Goal: Use online tool/utility: Utilize a website feature to perform a specific function

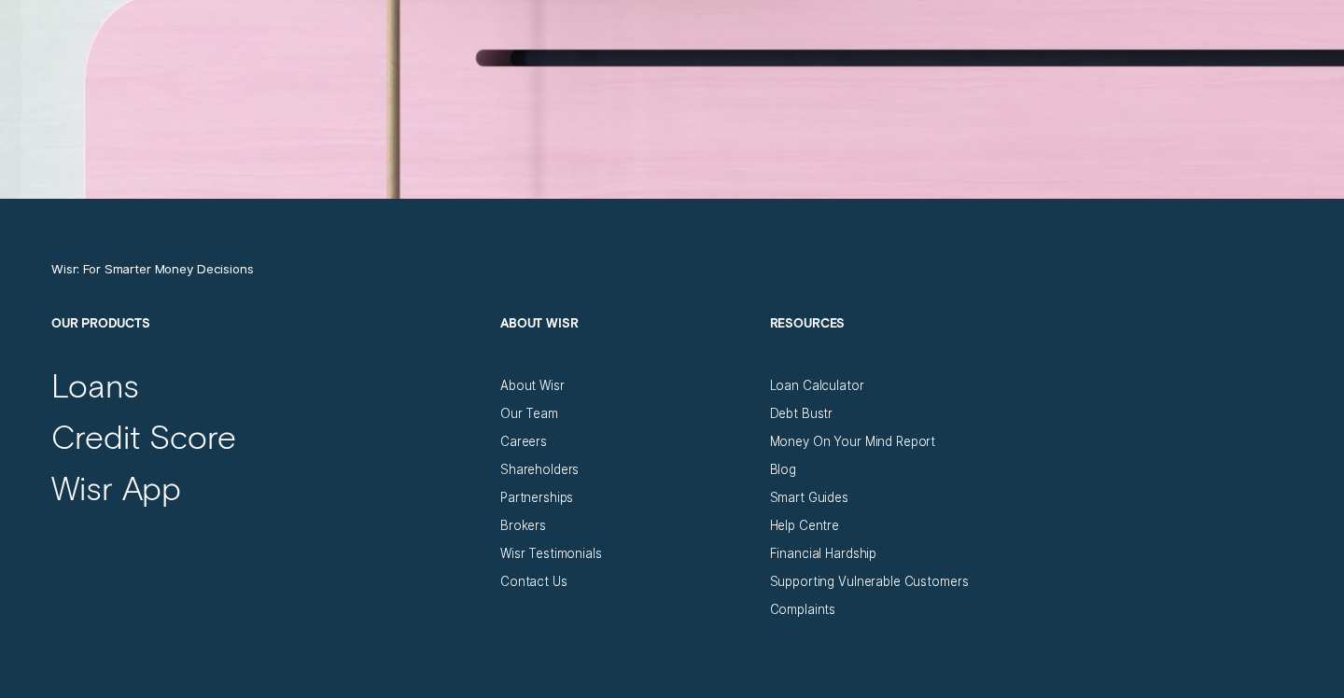
scroll to position [5910, 0]
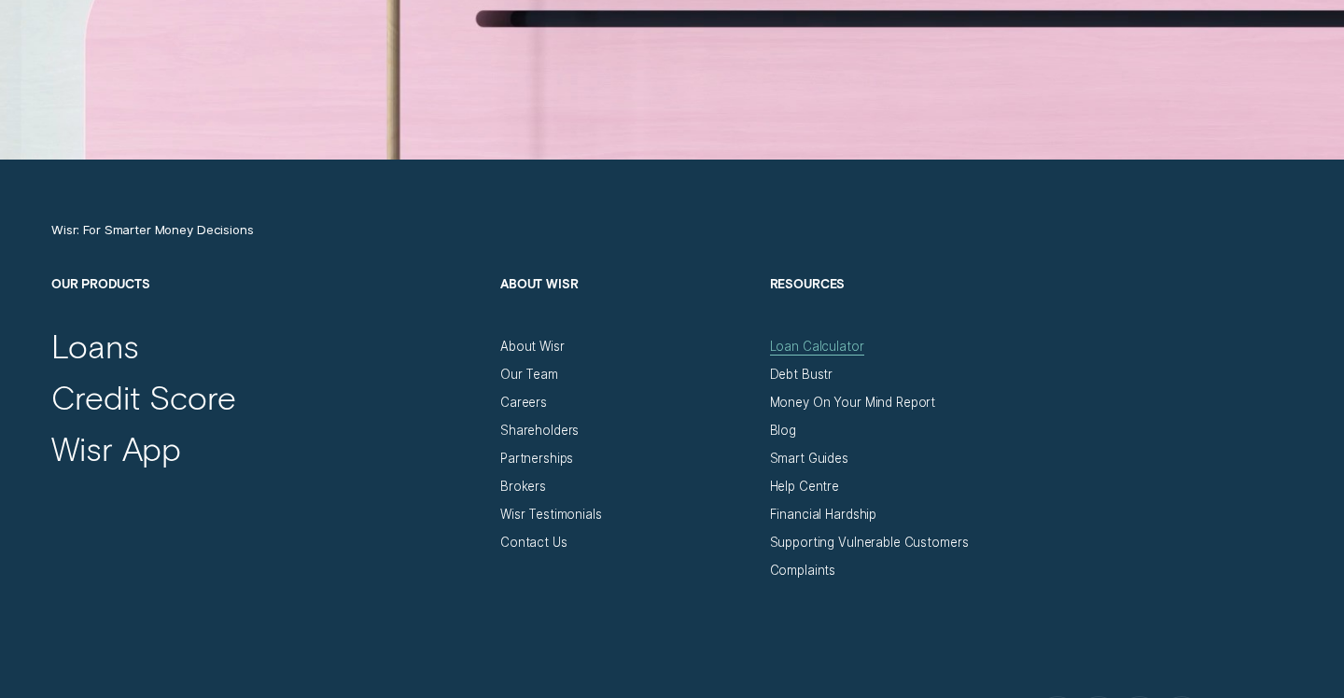
click at [781, 343] on div "Loan Calculator" at bounding box center [817, 347] width 94 height 16
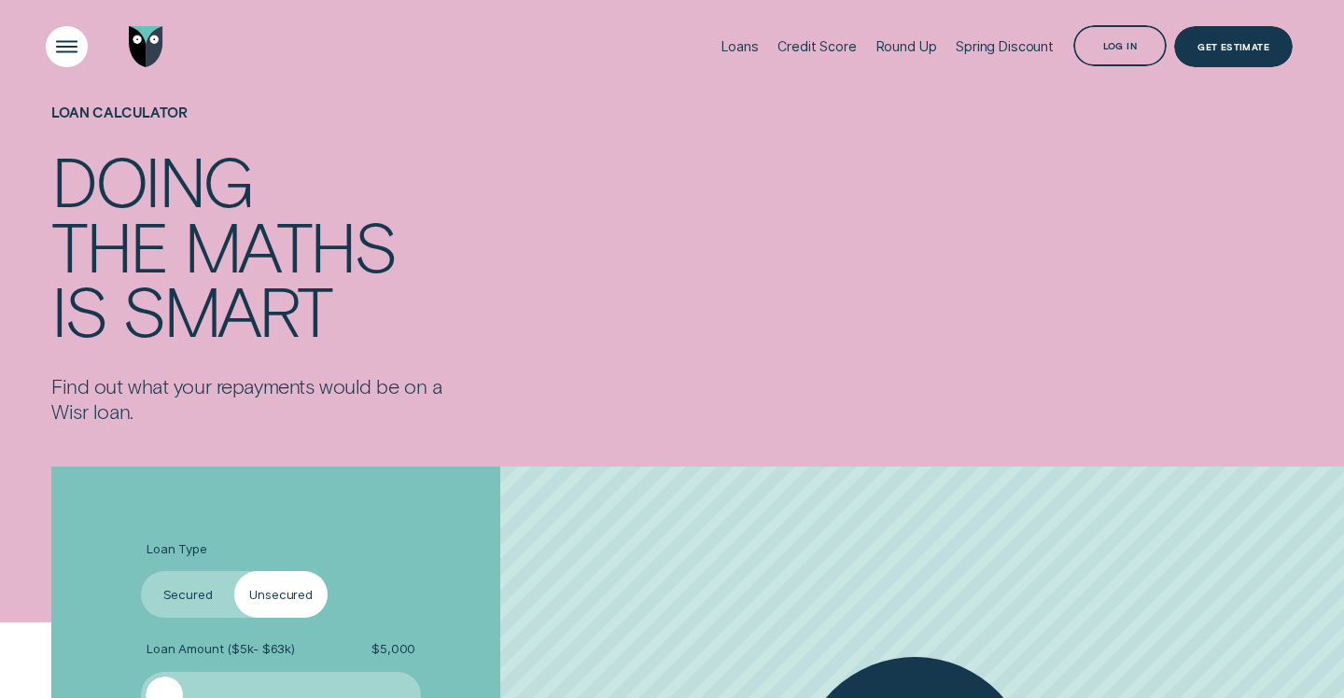
click at [71, 49] on div "Open Menu" at bounding box center [67, 47] width 60 height 60
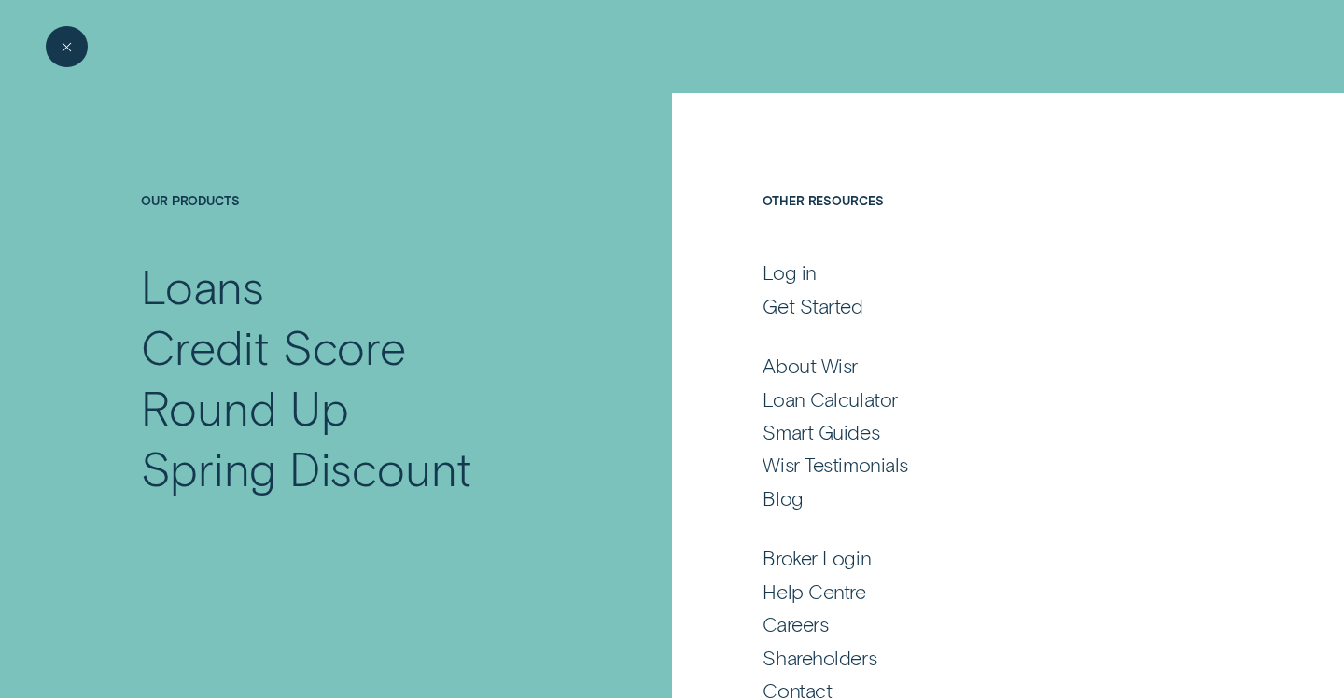
scroll to position [32, 0]
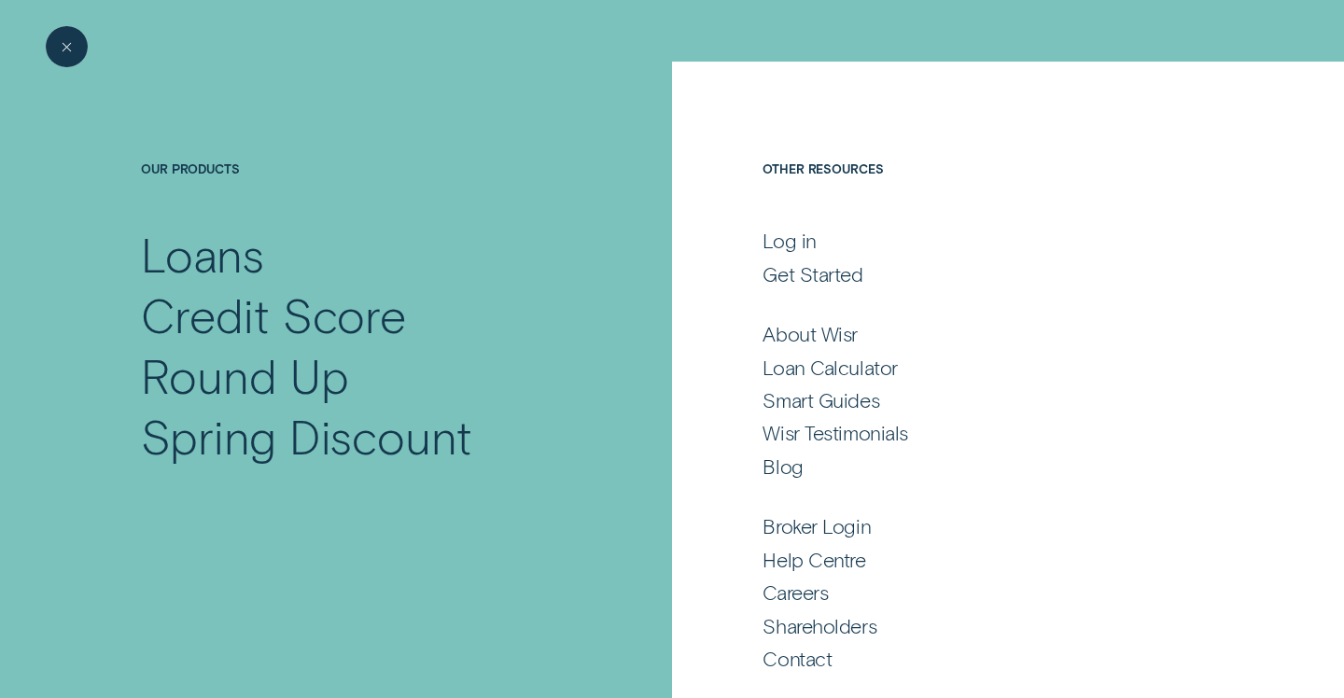
click at [58, 45] on div "Close Menu" at bounding box center [67, 47] width 60 height 60
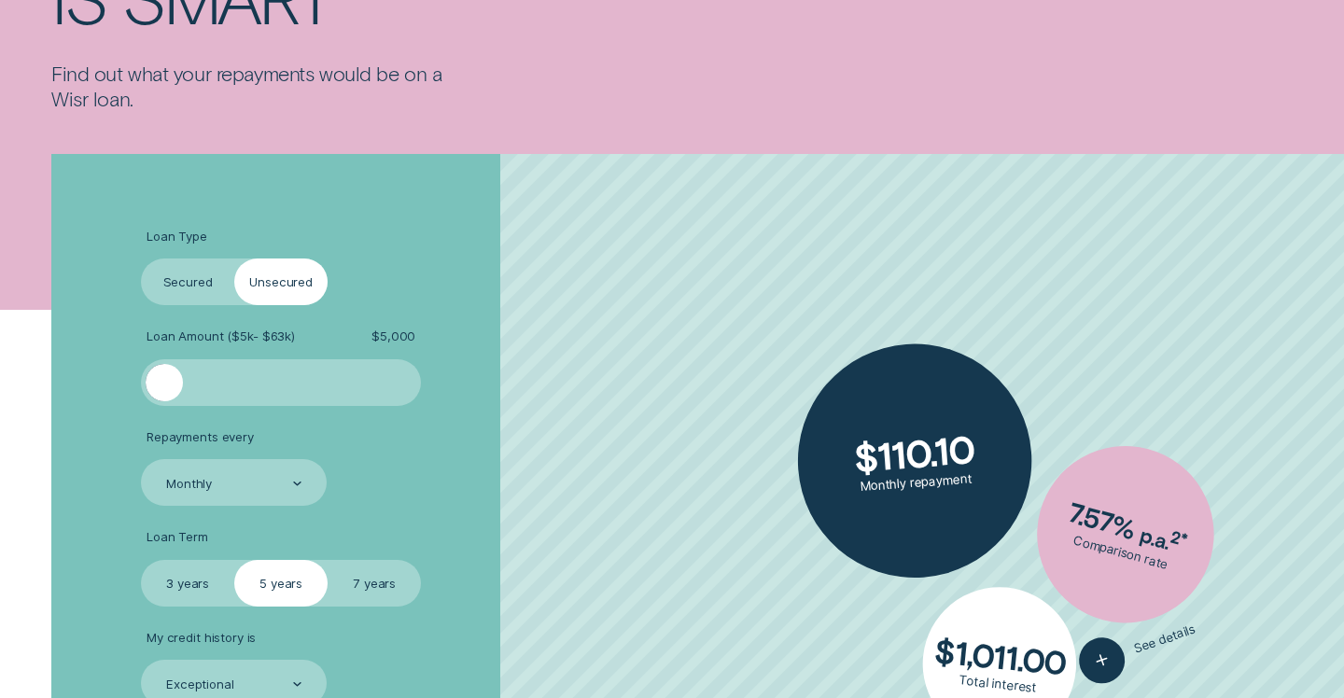
scroll to position [460, 0]
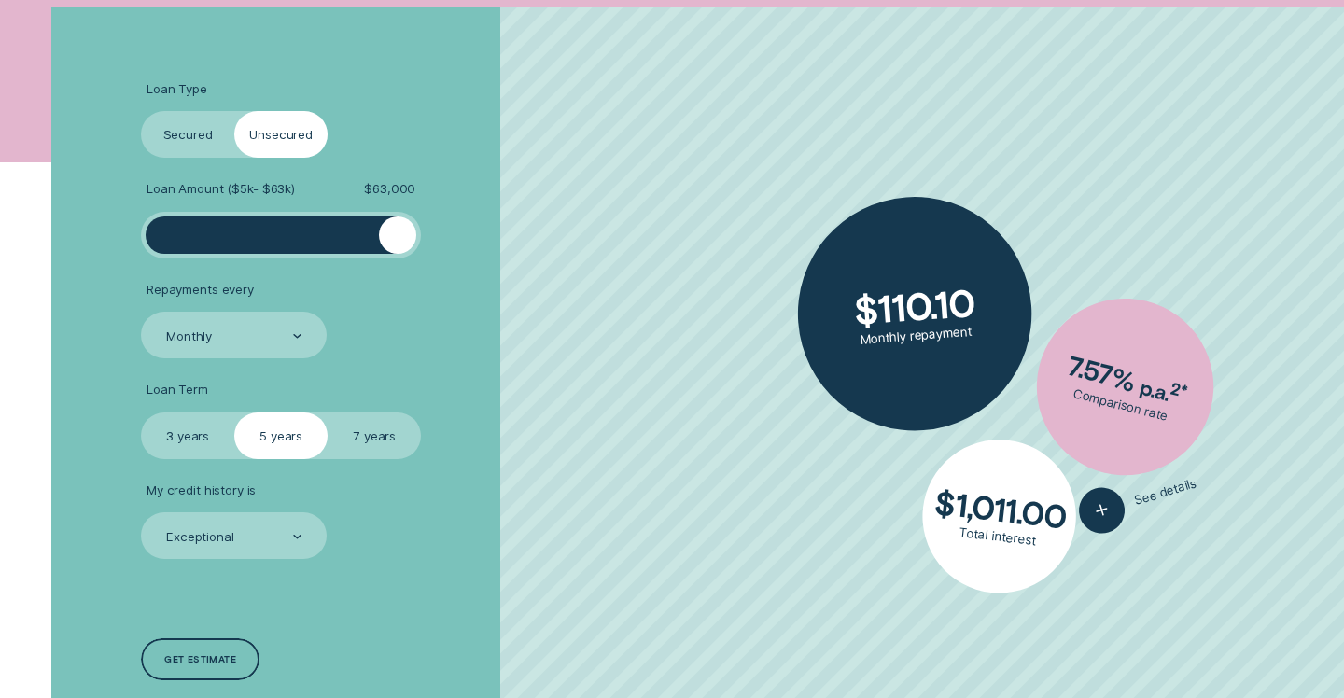
drag, startPoint x: 169, startPoint y: 227, endPoint x: 502, endPoint y: 281, distance: 337.5
click at [502, 281] on ul "Loan Type Select Loan Type Secured Unsecured Loan Amount ( $5k - $63k ) $ 63,00…" at bounding box center [357, 320] width 433 height 478
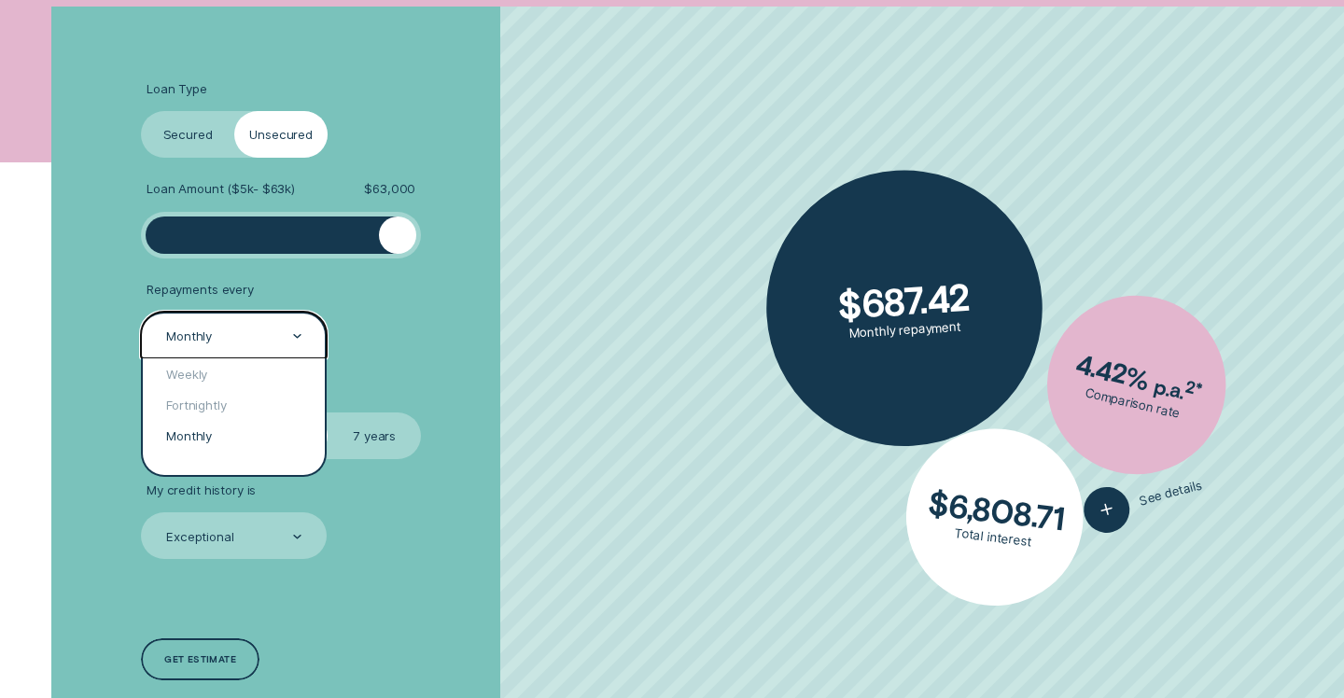
click at [272, 349] on div "Monthly" at bounding box center [234, 335] width 186 height 47
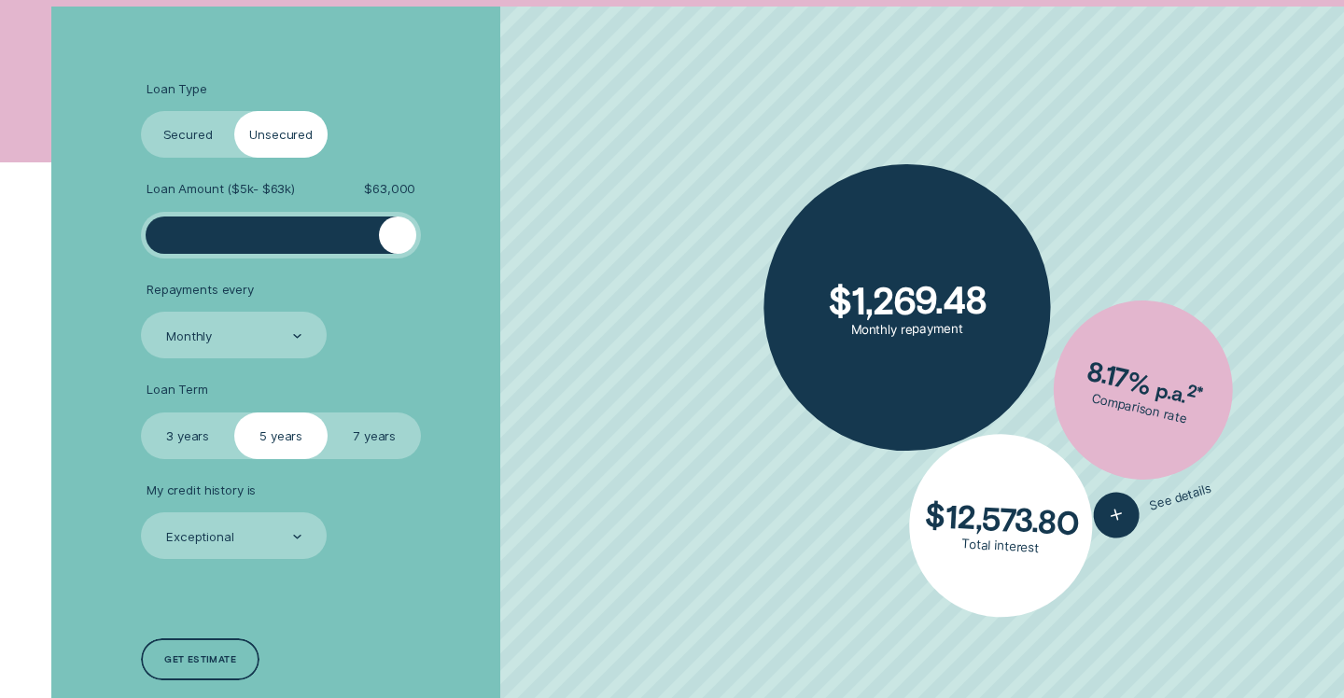
click at [494, 333] on li "Repayments every Monthly" at bounding box center [357, 320] width 433 height 77
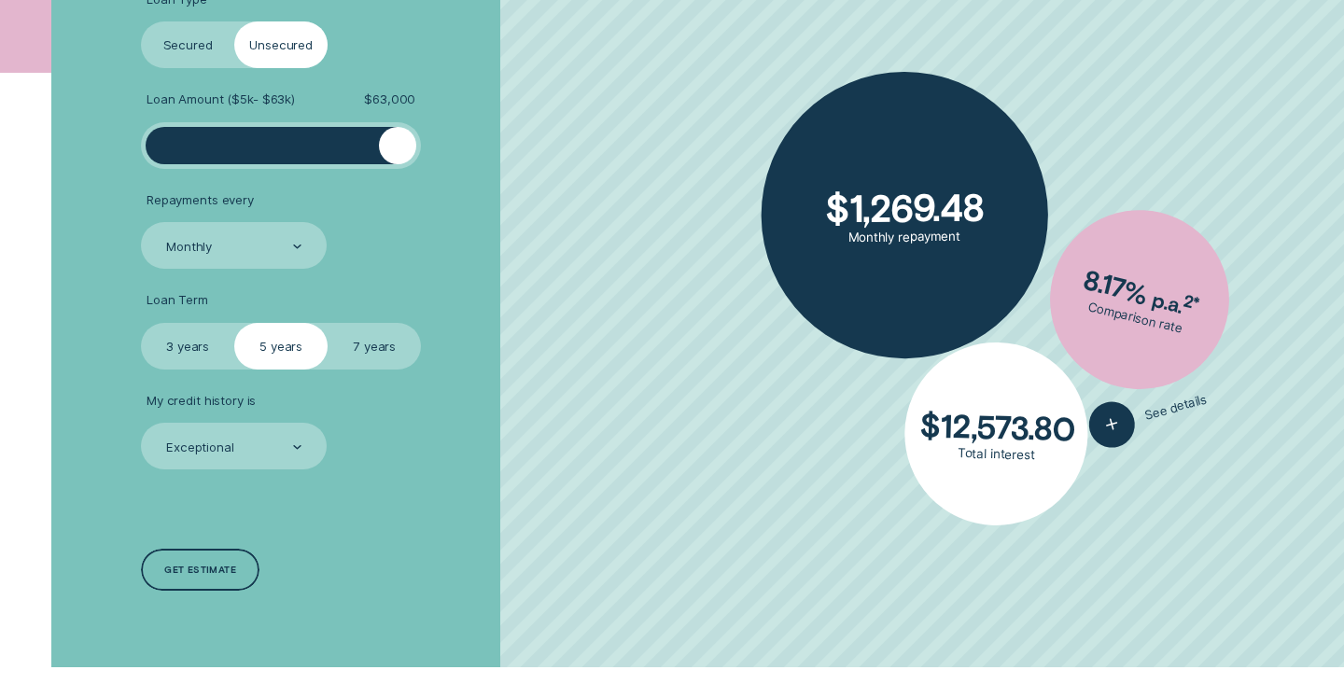
scroll to position [574, 0]
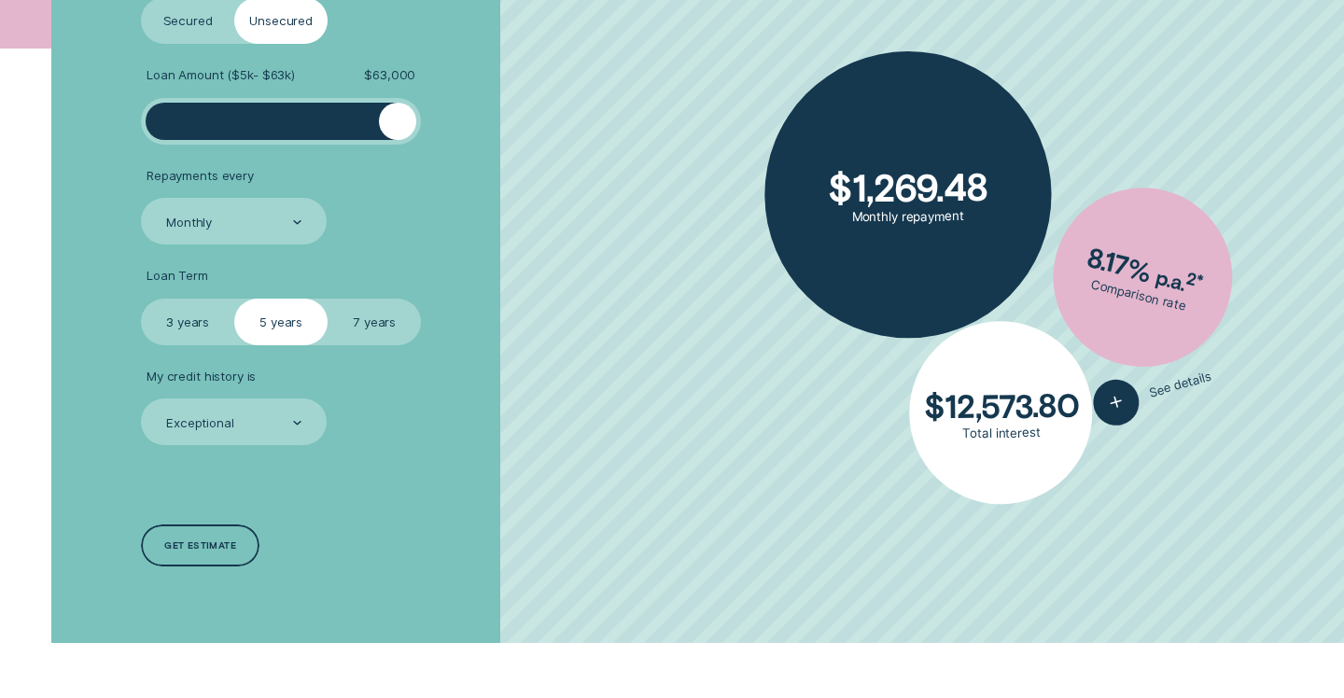
click at [376, 326] on label "7 years" at bounding box center [374, 322] width 93 height 47
click at [328, 299] on input "7 years" at bounding box center [328, 299] width 0 height 0
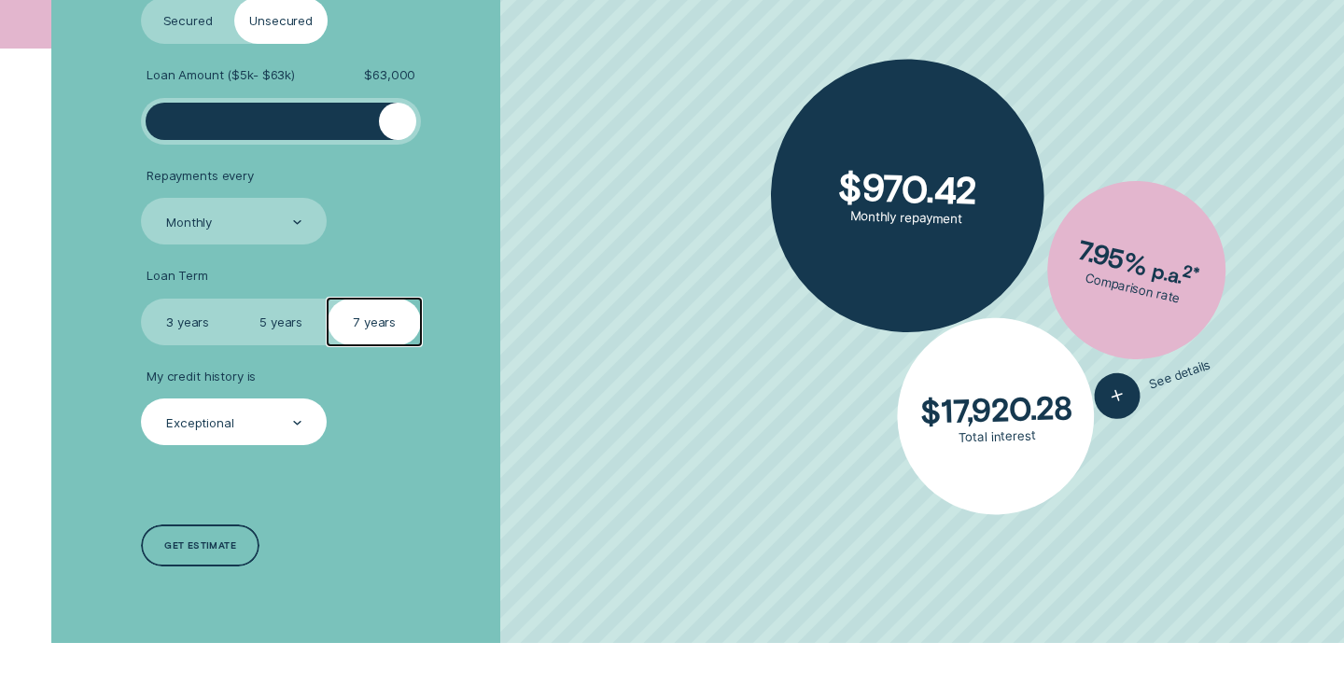
click at [290, 428] on div "Exceptional" at bounding box center [232, 423] width 137 height 18
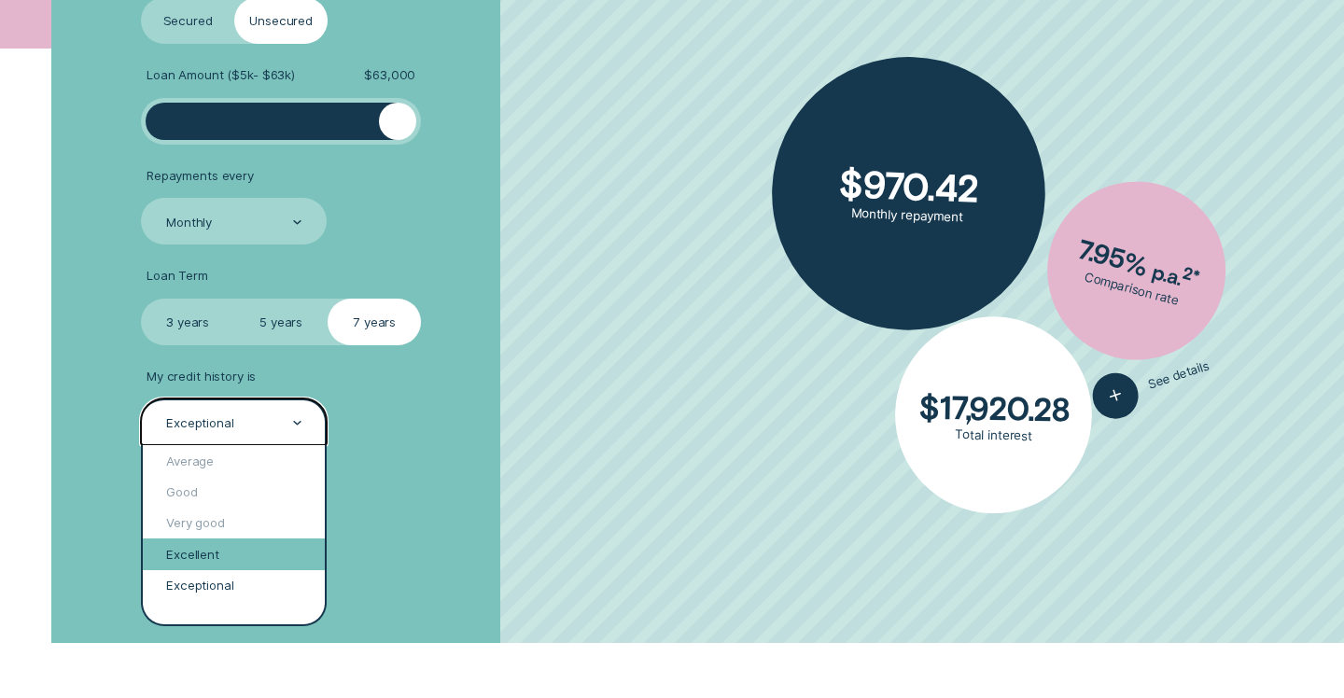
click at [257, 553] on div "Excellent" at bounding box center [234, 553] width 182 height 31
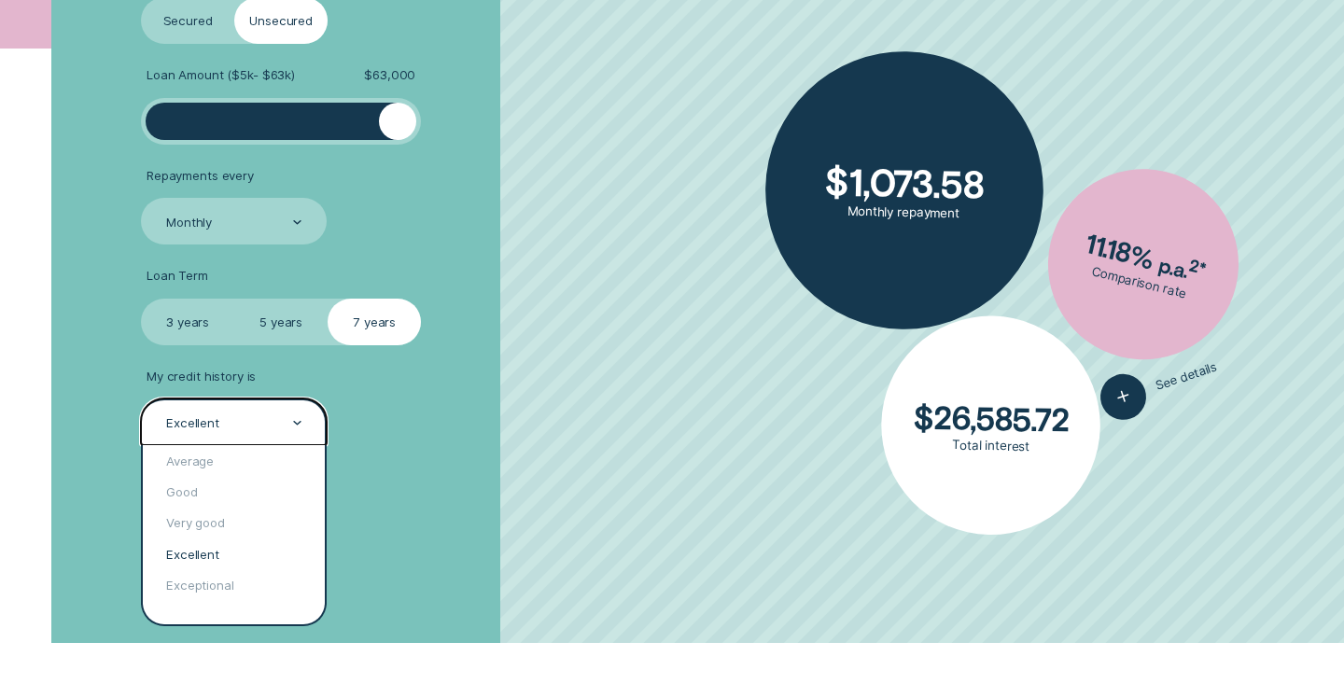
click at [293, 420] on div at bounding box center [297, 422] width 8 height 45
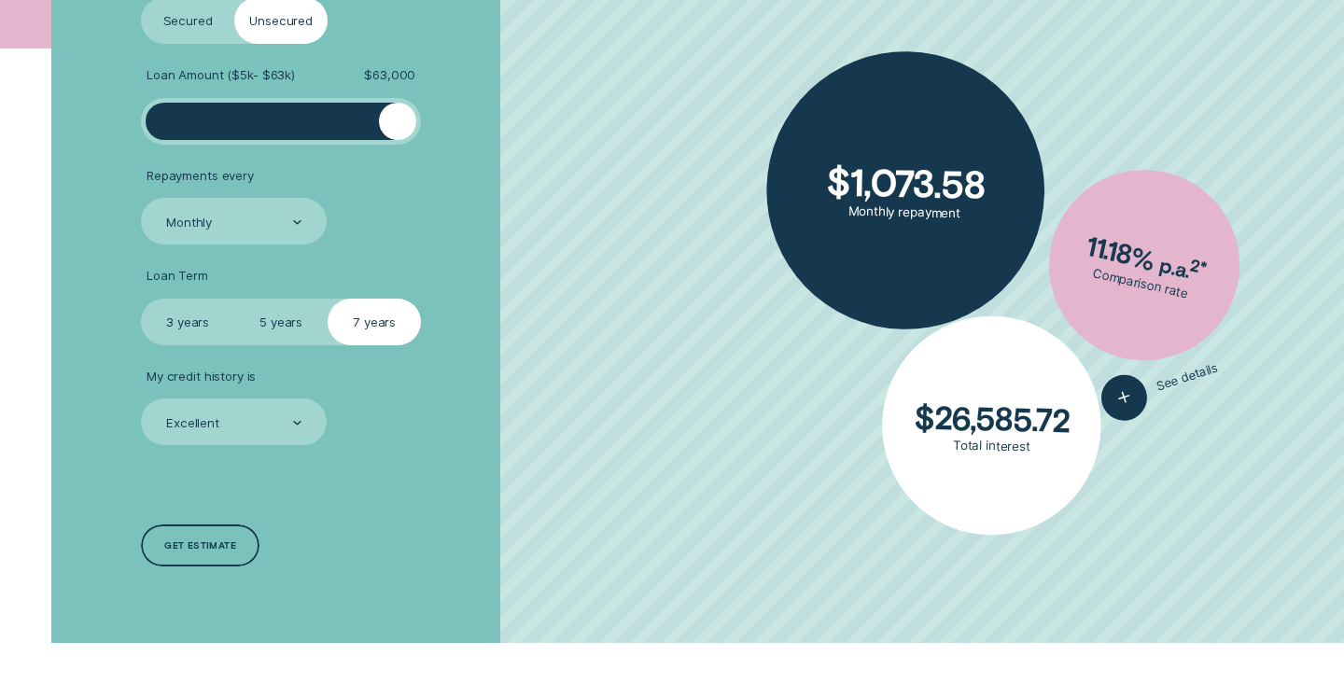
click at [386, 509] on div "Loan Type Select Loan Type Secured Unsecured Loan Amount ( $5k - $63k ) $ 63,00…" at bounding box center [357, 268] width 449 height 750
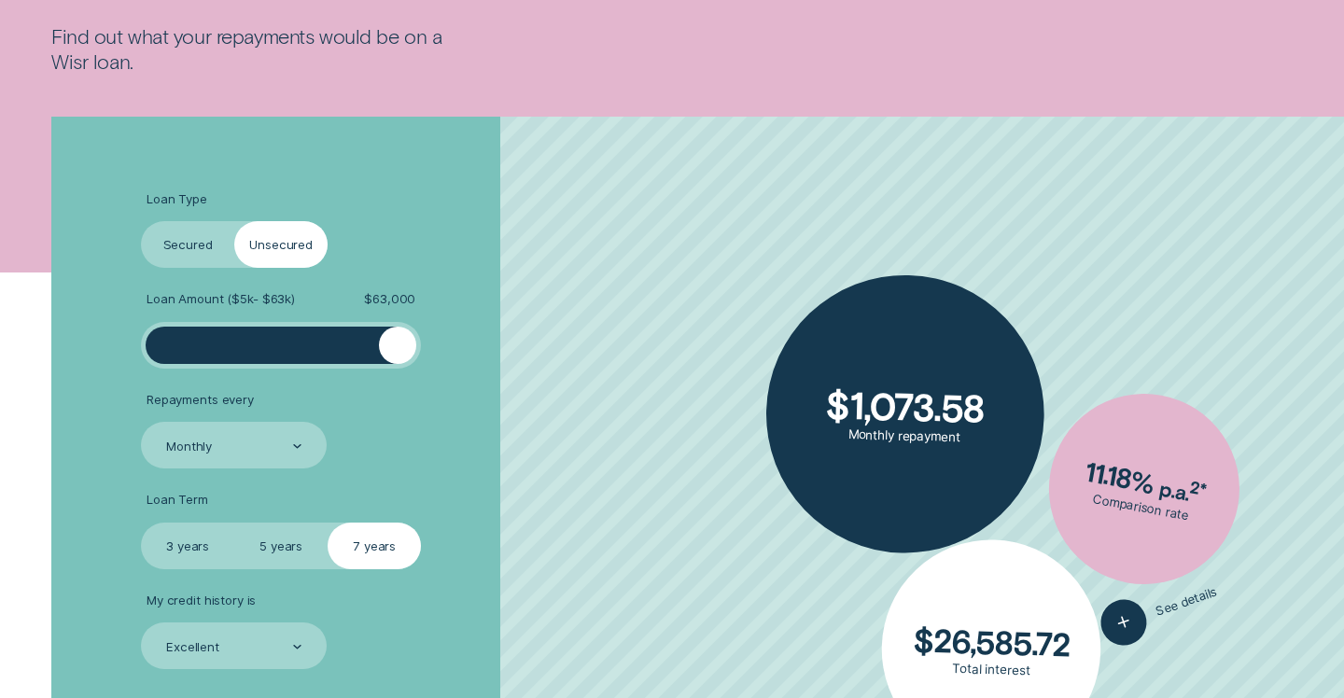
scroll to position [239, 0]
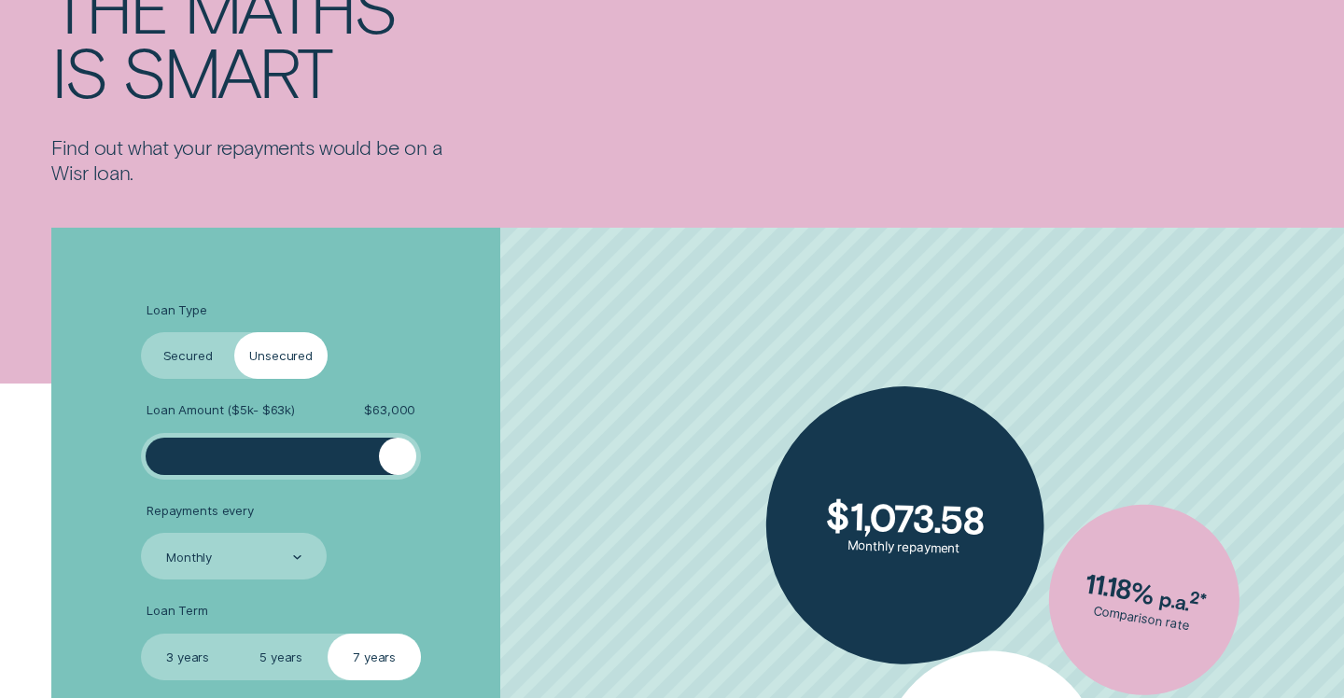
click at [191, 351] on label "Secured" at bounding box center [187, 355] width 93 height 47
click at [141, 332] on input "Secured" at bounding box center [141, 332] width 0 height 0
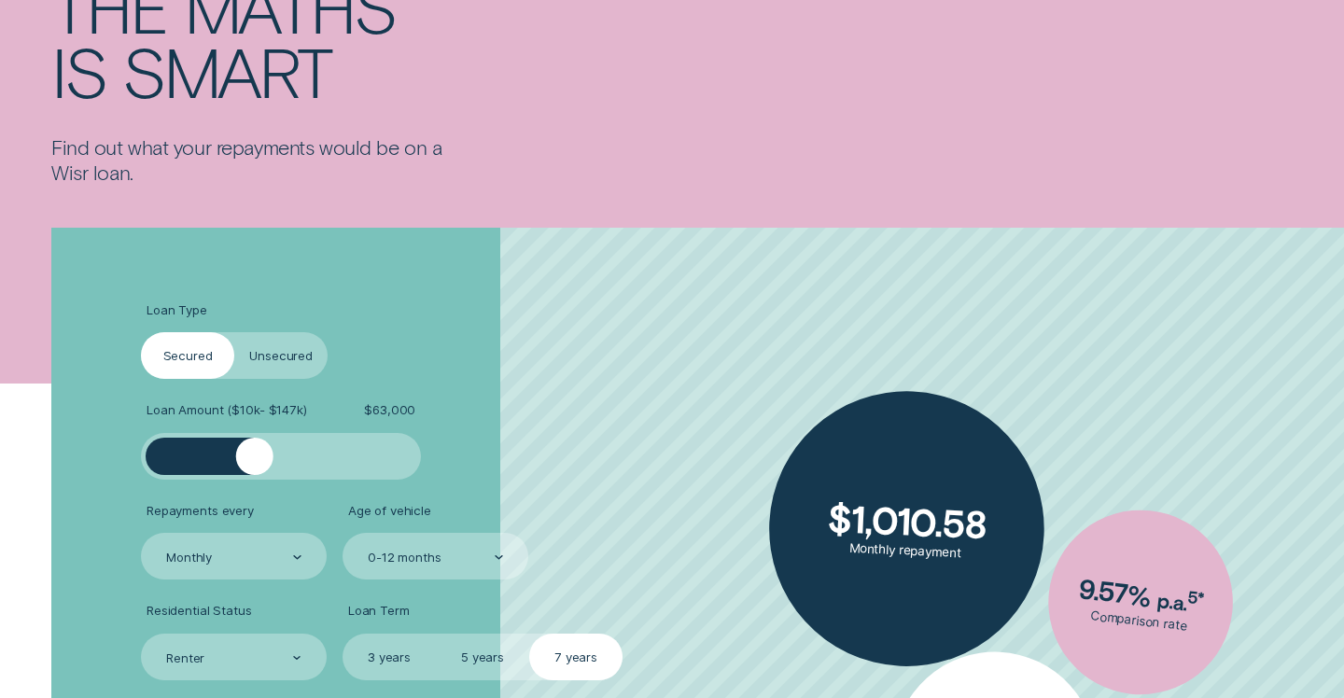
click at [286, 353] on label "Unsecured" at bounding box center [280, 355] width 93 height 47
click at [234, 332] on input "Unsecured" at bounding box center [234, 332] width 0 height 0
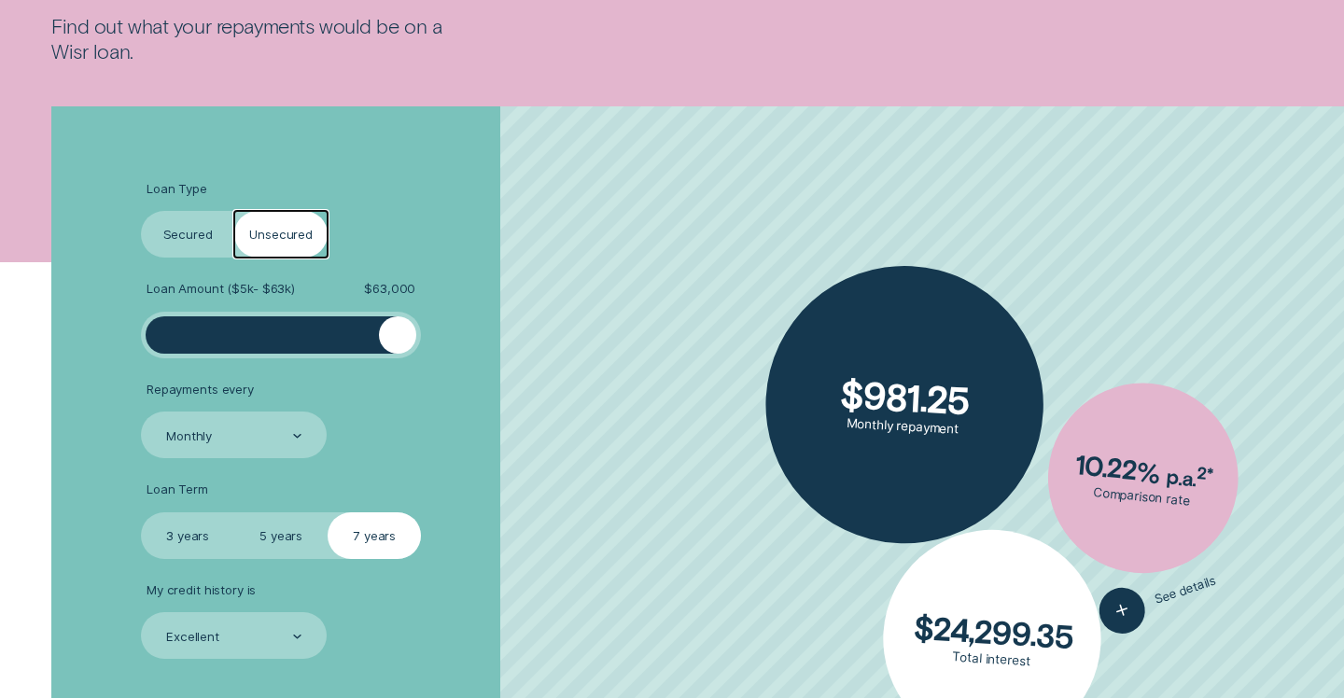
scroll to position [432, 0]
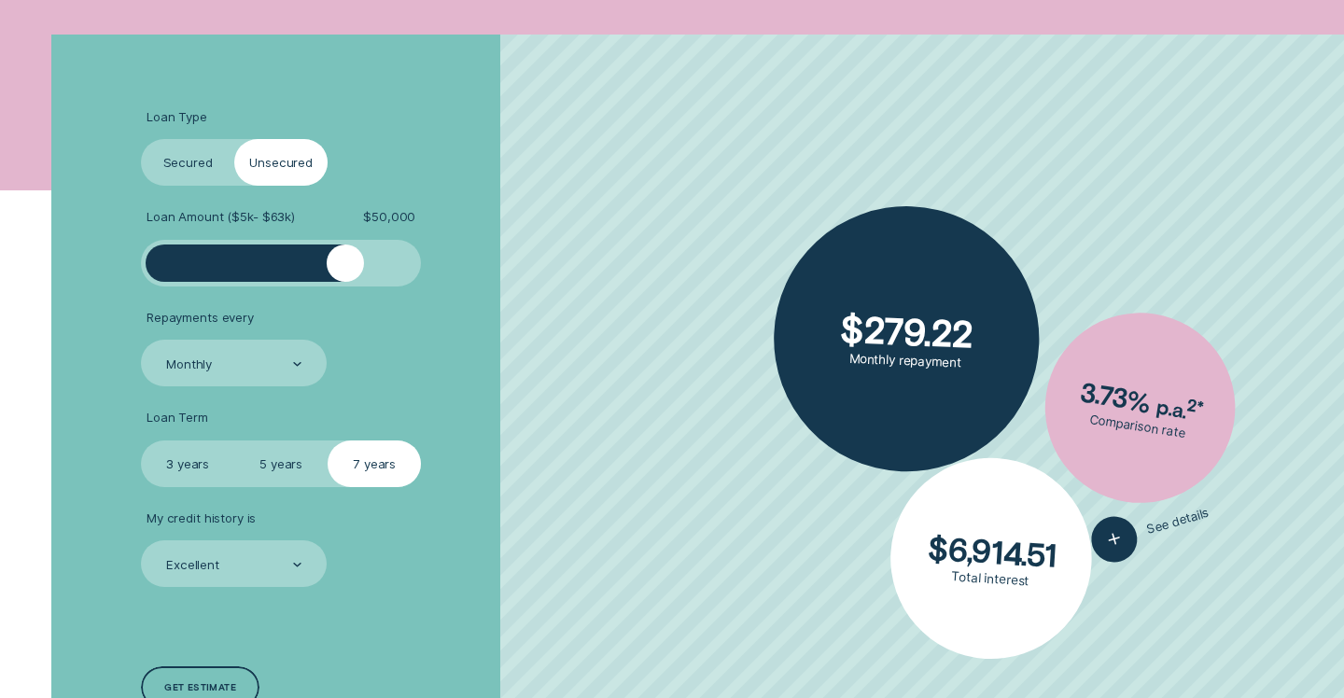
drag, startPoint x: 401, startPoint y: 268, endPoint x: 345, endPoint y: 277, distance: 56.8
click at [345, 277] on div at bounding box center [345, 262] width 37 height 37
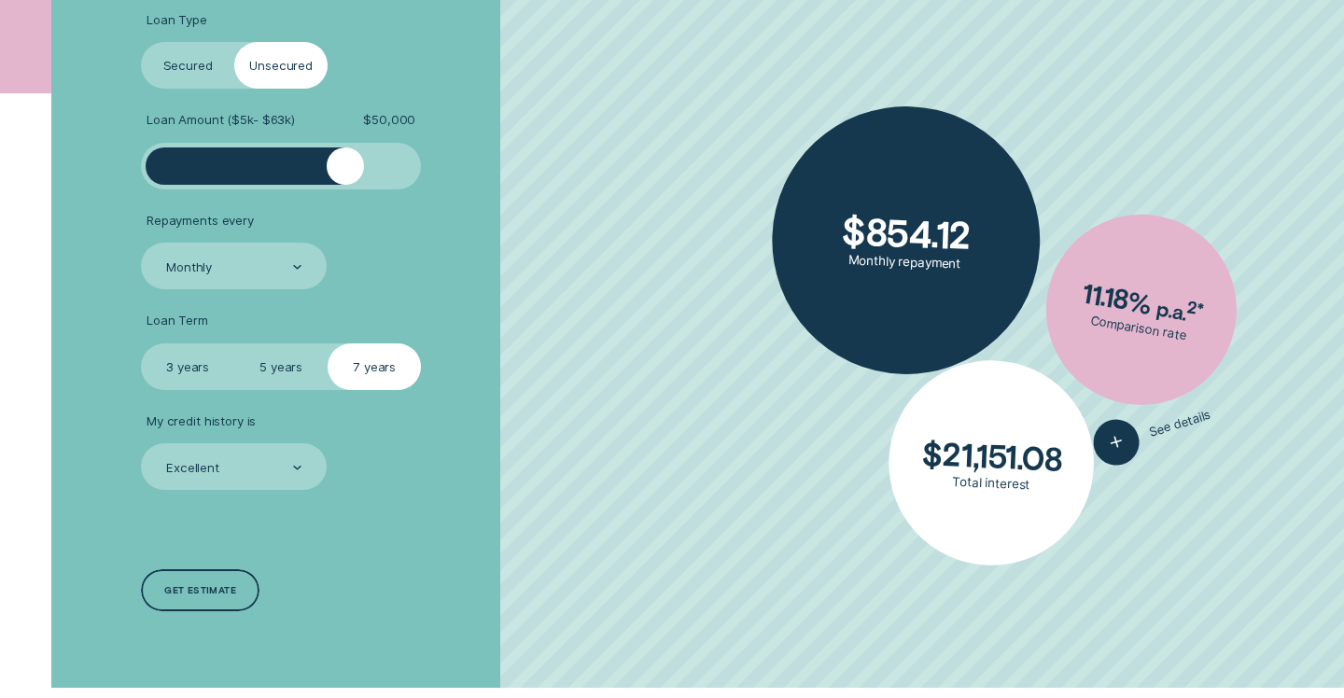
scroll to position [528, 0]
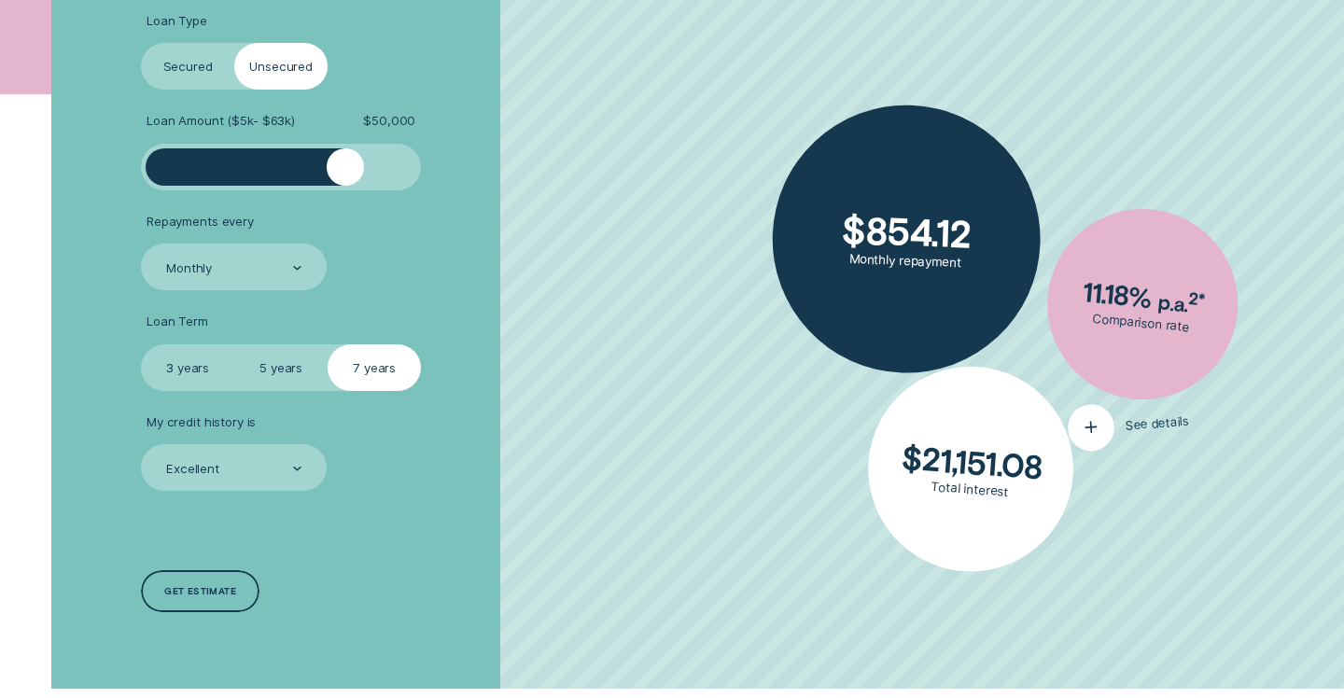
click at [1169, 419] on span "See details" at bounding box center [1156, 423] width 64 height 20
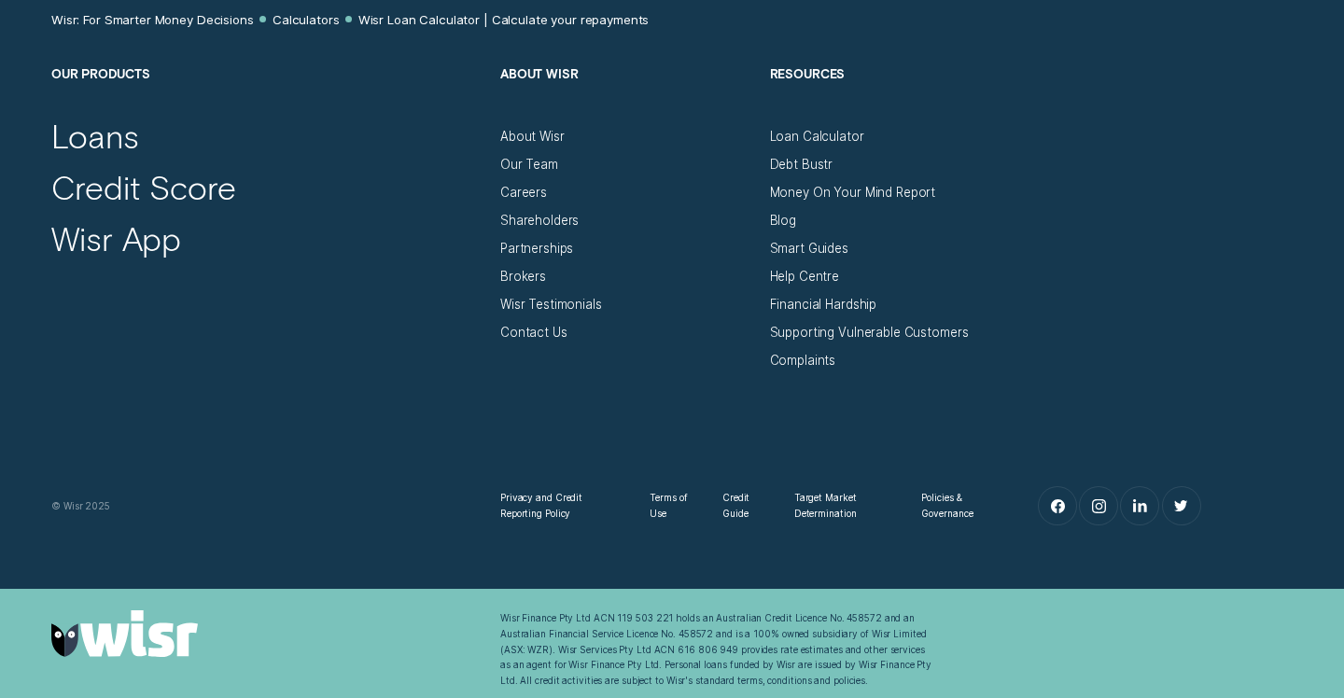
scroll to position [1769, 0]
